Goal: Find specific page/section: Find specific page/section

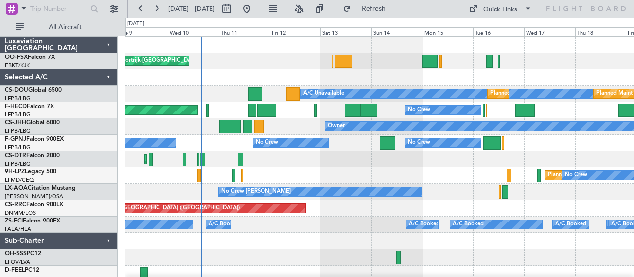
click at [330, 158] on div "Planned Maint Mugla ([GEOGRAPHIC_DATA])" at bounding box center [379, 159] width 508 height 16
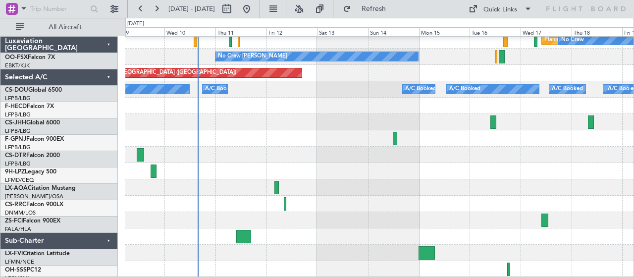
scroll to position [135, 0]
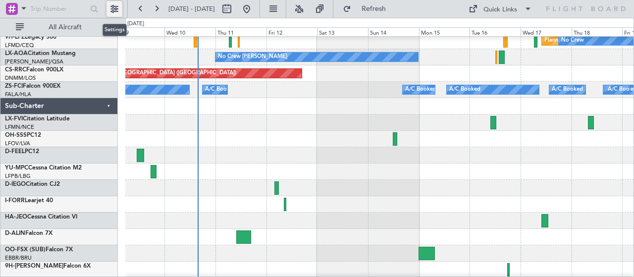
click at [108, 5] on button at bounding box center [115, 9] width 16 height 16
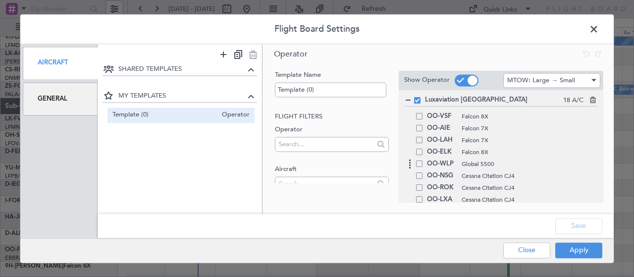
scroll to position [322, 0]
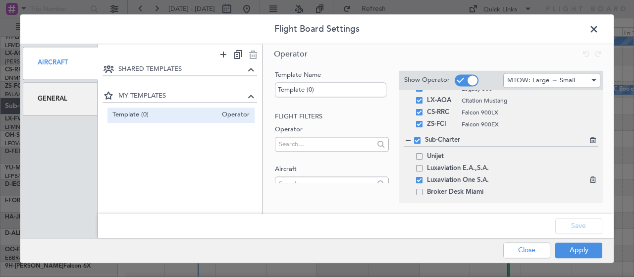
click at [421, 177] on span at bounding box center [419, 180] width 6 height 6
click at [423, 177] on input "checkbox" at bounding box center [423, 177] width 0 height 0
drag, startPoint x: 418, startPoint y: 155, endPoint x: 418, endPoint y: 167, distance: 11.9
click at [418, 167] on div "Unijet Luxaviation E.A.,S.A. Luxaviation One S.A. Broker Desk Miami" at bounding box center [501, 175] width 194 height 48
click at [418, 167] on span at bounding box center [419, 168] width 6 height 6
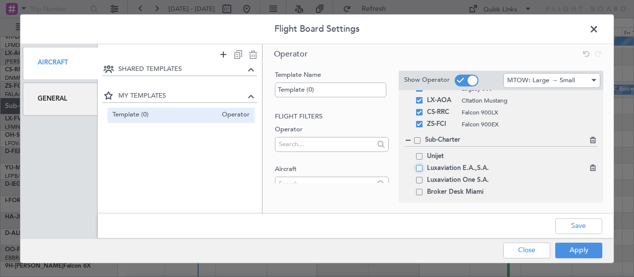
click at [423, 165] on input "checkbox" at bounding box center [423, 165] width 0 height 0
click at [418, 157] on span at bounding box center [419, 156] width 6 height 6
click at [423, 153] on input "checkbox" at bounding box center [423, 153] width 0 height 0
click at [570, 250] on button "Apply" at bounding box center [579, 250] width 47 height 16
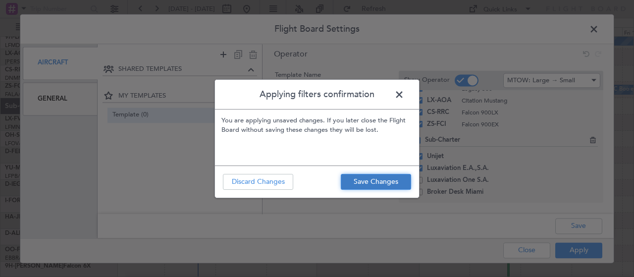
click at [357, 186] on button "Save Changes" at bounding box center [376, 182] width 70 height 16
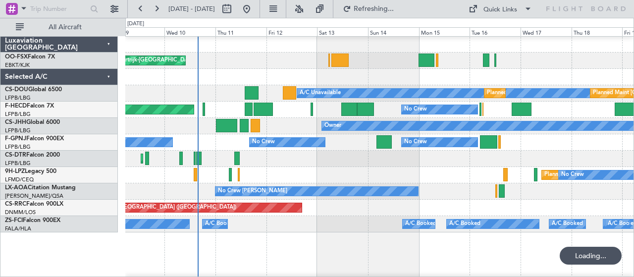
scroll to position [0, 0]
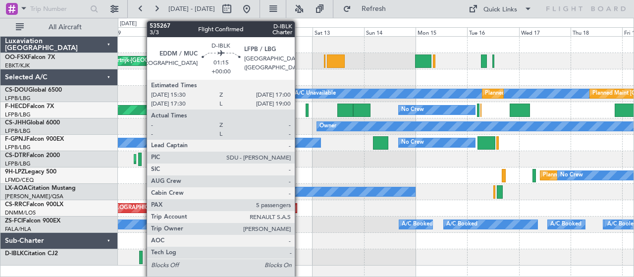
click at [142, 256] on div at bounding box center [140, 257] width 3 height 13
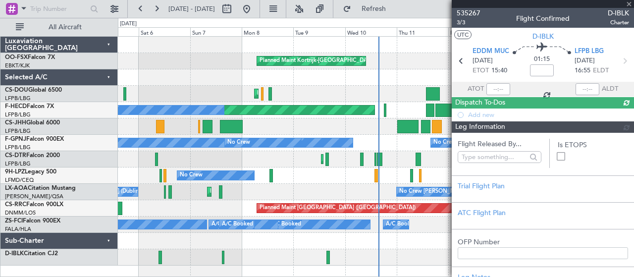
click at [477, 199] on fb-app "[DATE] - [DATE] Refresh Quick Links All Aircraft Planned Maint [GEOGRAPHIC_DATA…" at bounding box center [317, 142] width 634 height 270
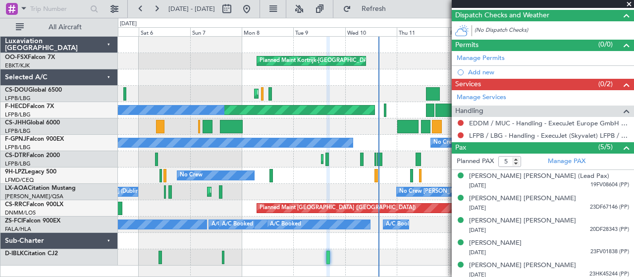
scroll to position [203, 0]
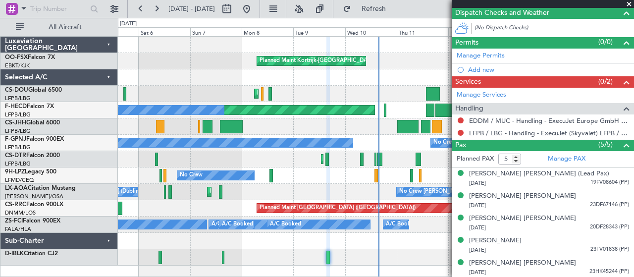
click at [490, 246] on fb-app "[DATE] - [DATE] Refresh Quick Links All Aircraft Planned Maint [GEOGRAPHIC_DATA…" at bounding box center [317, 142] width 634 height 270
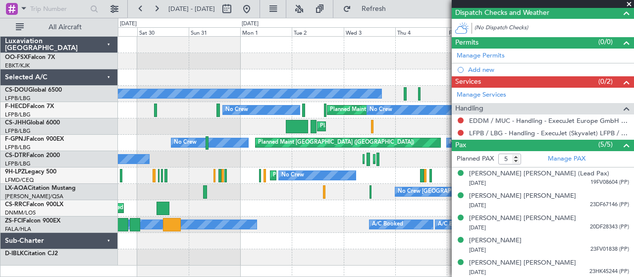
click at [330, 192] on div "Planned Maint Kortrijk-[GEOGRAPHIC_DATA] Planned Maint [GEOGRAPHIC_DATA]-[GEOGR…" at bounding box center [376, 151] width 516 height 229
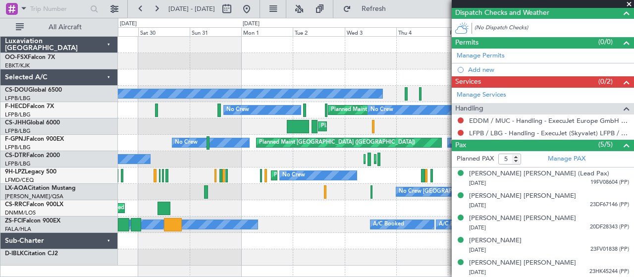
click at [184, 192] on div "Planned Maint [GEOGRAPHIC_DATA] ([GEOGRAPHIC_DATA]) No Crew [GEOGRAPHIC_DATA] (…" at bounding box center [376, 192] width 516 height 16
click at [360, 188] on div "Planned Maint [GEOGRAPHIC_DATA] ([GEOGRAPHIC_DATA]) No Crew [GEOGRAPHIC_DATA] (…" at bounding box center [376, 192] width 516 height 16
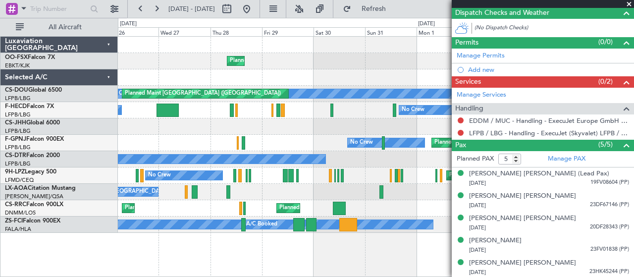
click at [423, 214] on div "Planned Maint [GEOGRAPHIC_DATA] ([GEOGRAPHIC_DATA]) Planned Maint [GEOGRAPHIC_D…" at bounding box center [376, 208] width 516 height 16
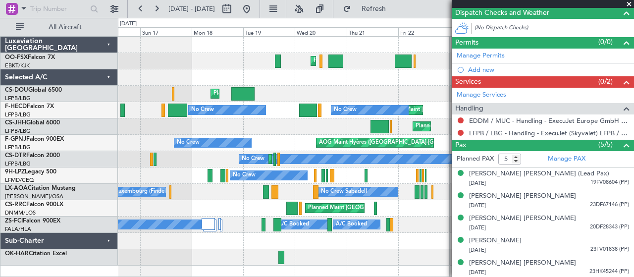
click at [45, 208] on div "Planned Maint Kortrijk-[GEOGRAPHIC_DATA] Planned Maint [GEOGRAPHIC_DATA]-[GEOGR…" at bounding box center [317, 147] width 634 height 259
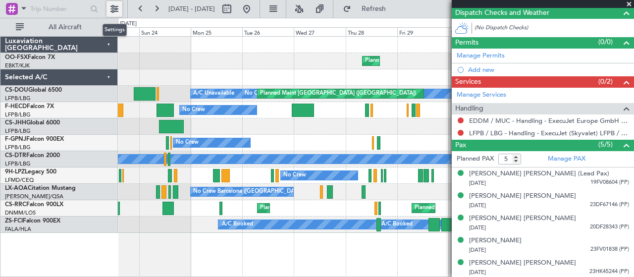
click at [119, 4] on button at bounding box center [115, 9] width 16 height 16
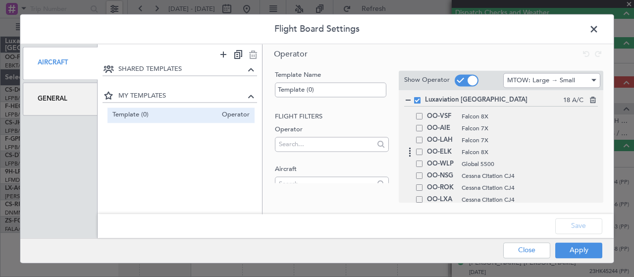
scroll to position [322, 0]
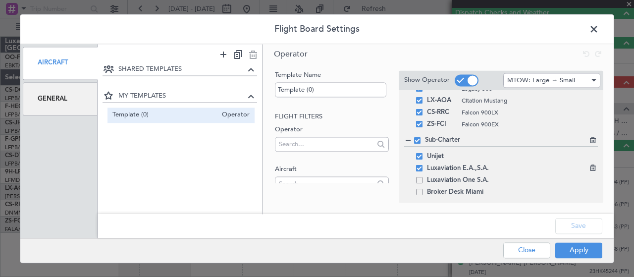
drag, startPoint x: 419, startPoint y: 159, endPoint x: 417, endPoint y: 168, distance: 9.1
click at [417, 168] on div "Unijet Luxaviation E.A.,S.A. Luxaviation One S.A. Broker Desk Miami" at bounding box center [501, 175] width 194 height 48
click at [417, 168] on span at bounding box center [419, 168] width 6 height 6
click at [423, 165] on input "checkbox" at bounding box center [423, 165] width 0 height 0
click at [421, 149] on div "Sub-Charter Unijet Luxaviation E.A.,S.A. Luxaviation One S.A. Broker Desk Miami" at bounding box center [501, 166] width 194 height 63
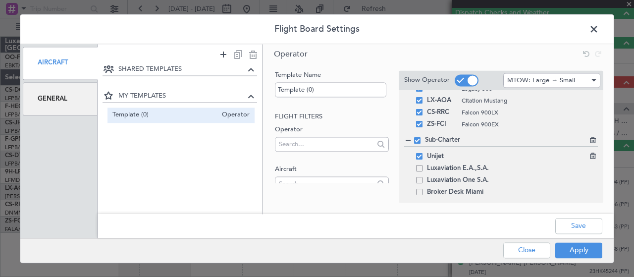
click at [417, 155] on span at bounding box center [419, 156] width 6 height 6
click at [423, 153] on input "checkbox" at bounding box center [423, 153] width 0 height 0
click at [417, 179] on span at bounding box center [419, 180] width 6 height 6
click at [423, 177] on input "checkbox" at bounding box center [423, 177] width 0 height 0
click at [563, 248] on button "Apply" at bounding box center [579, 250] width 47 height 16
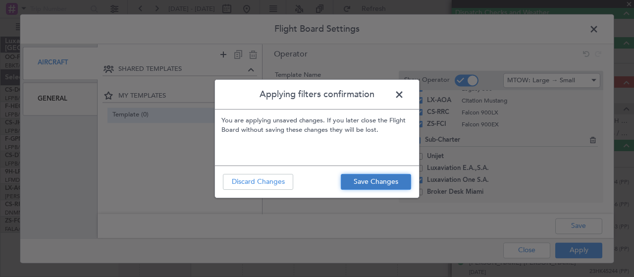
click at [394, 179] on button "Save Changes" at bounding box center [376, 182] width 70 height 16
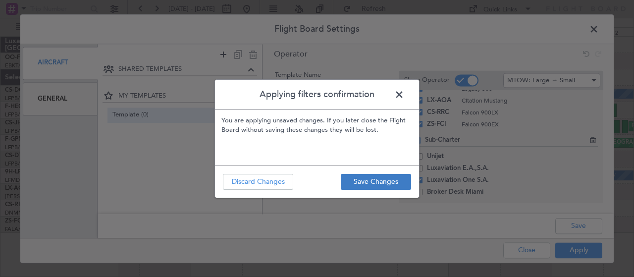
type input "0"
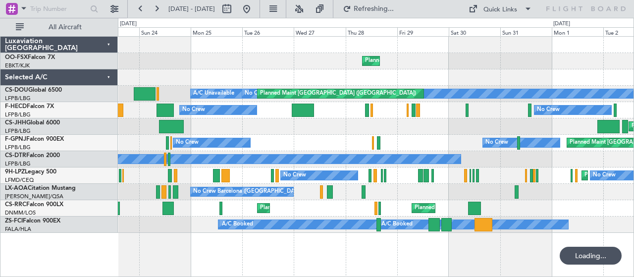
scroll to position [0, 0]
